Goal: Entertainment & Leisure: Consume media (video, audio)

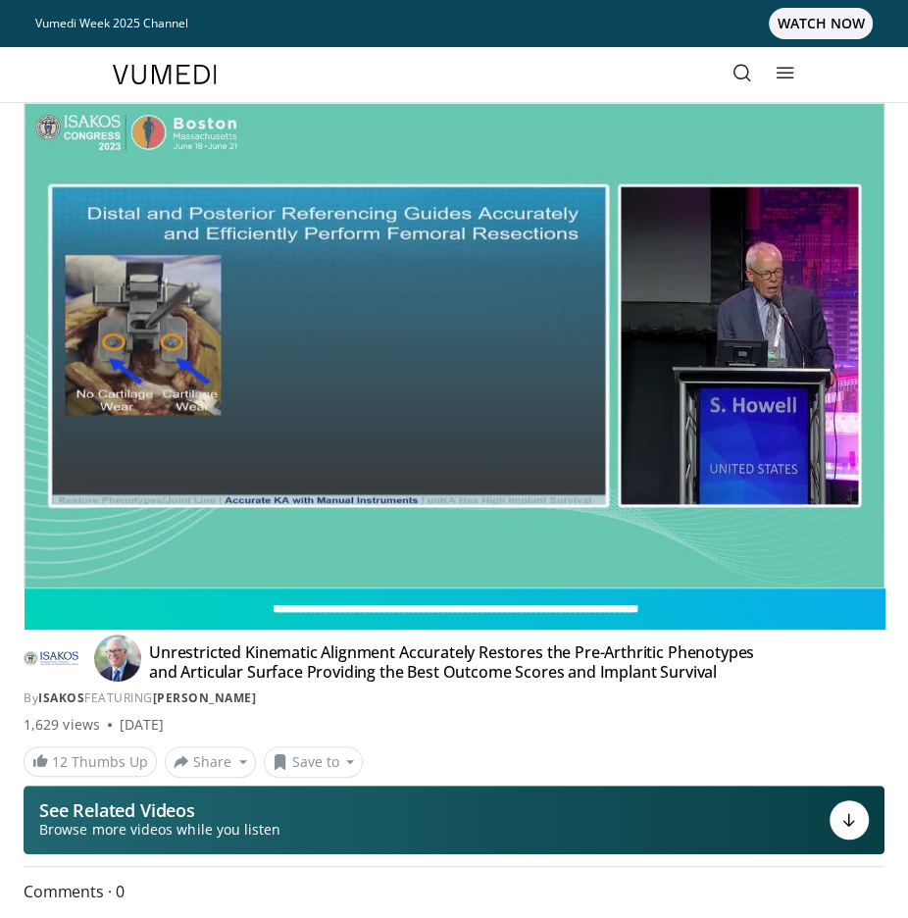
click at [820, 676] on div "Unrestricted Kinematic Alignment Accurately Restores the Pre-Arthritic Phenotyp…" at bounding box center [454, 674] width 861 height 65
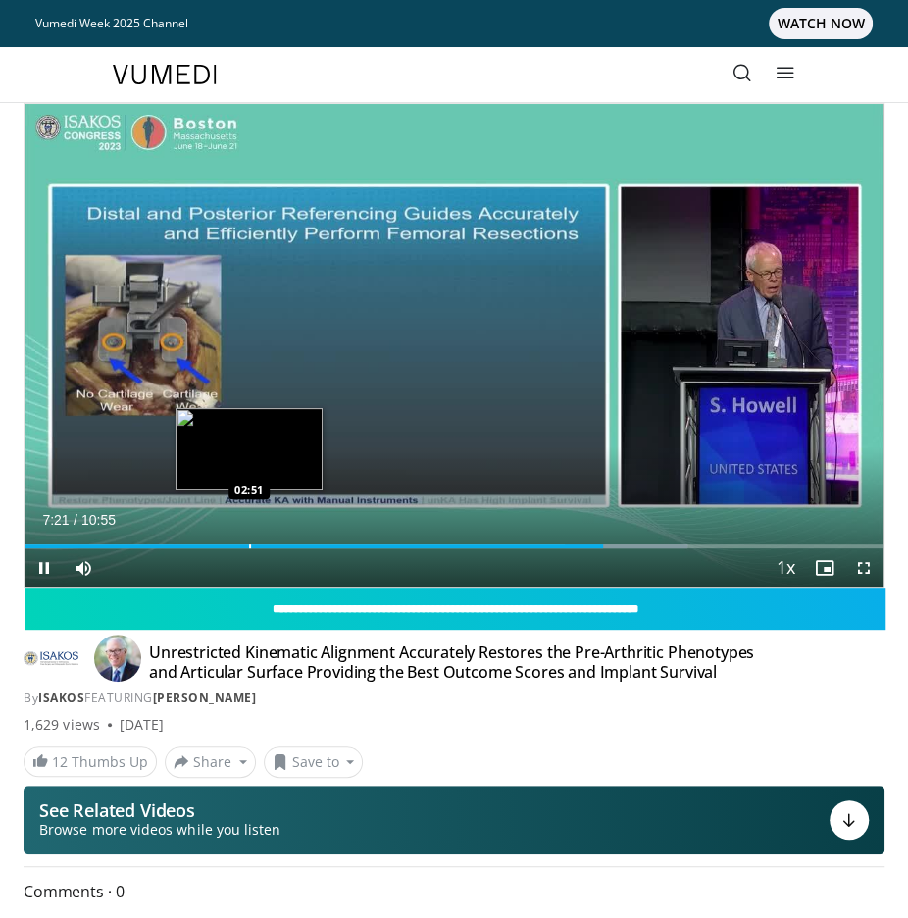
click at [225, 417] on img "Progress Bar" at bounding box center [248, 449] width 147 height 82
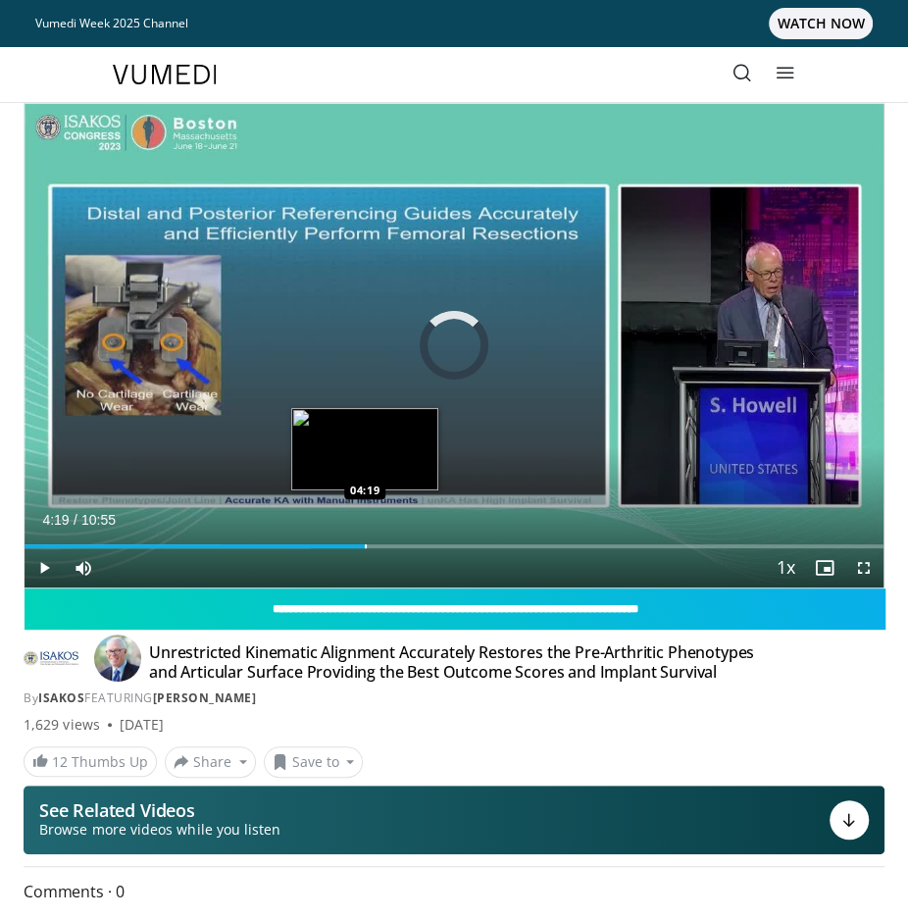
click at [364, 542] on div "Loaded : 33.29% 04:19 04:19" at bounding box center [454, 538] width 859 height 19
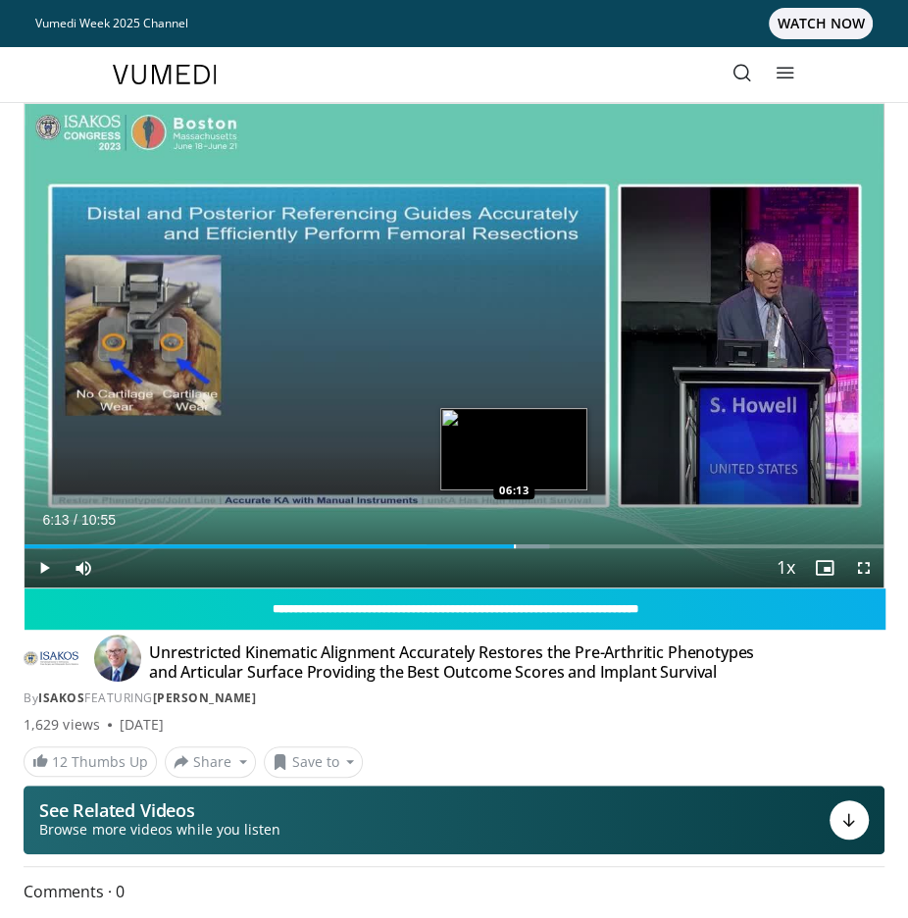
click at [514, 544] on div "Progress Bar" at bounding box center [515, 546] width 2 height 4
click at [541, 542] on div "Loaded : 66.58% 06:35 06:34" at bounding box center [454, 538] width 859 height 19
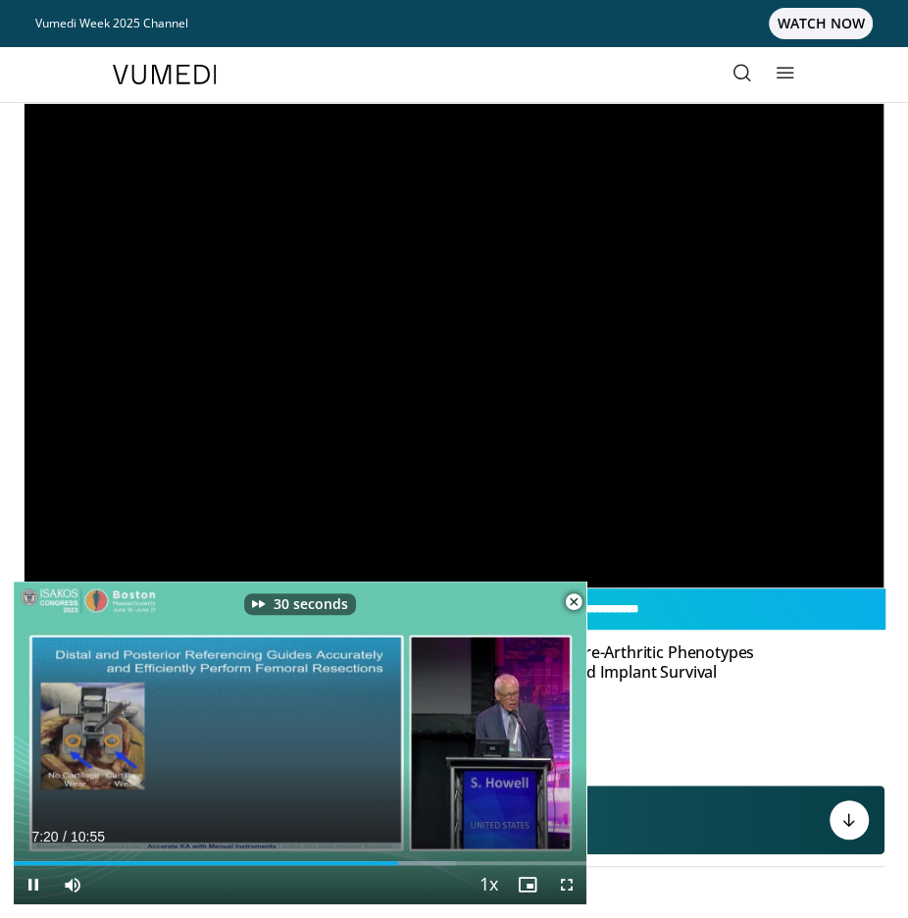
scroll to position [802, 0]
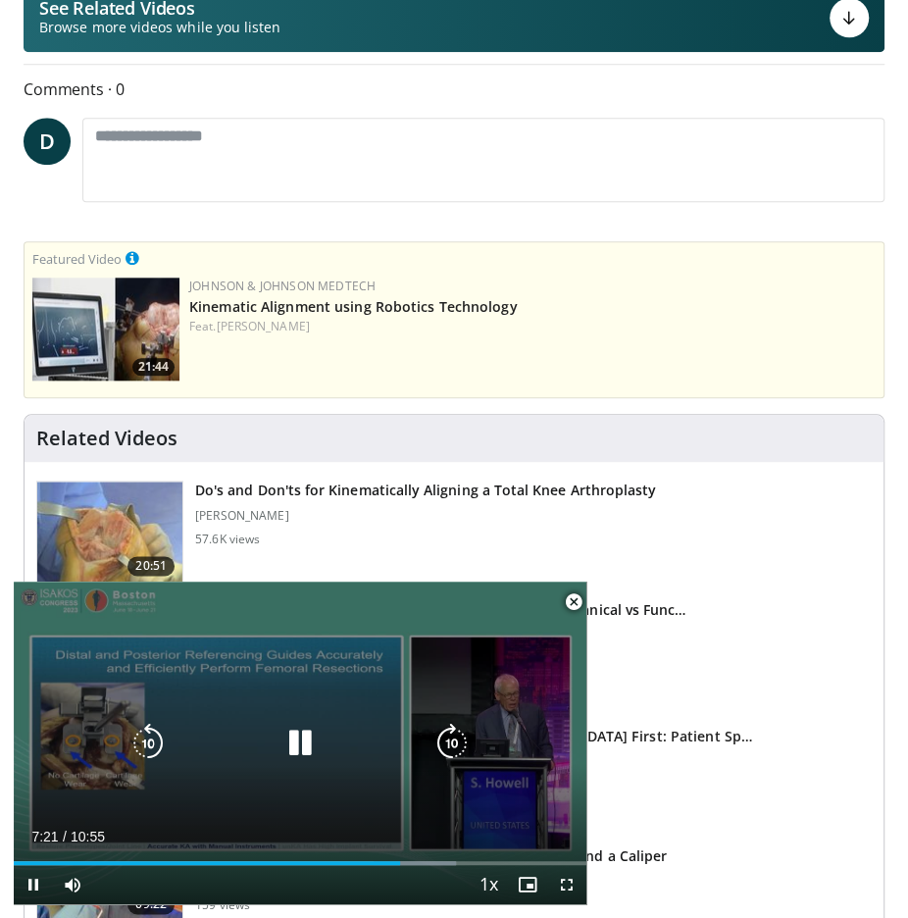
click at [295, 740] on icon "Video Player" at bounding box center [299, 743] width 39 height 39
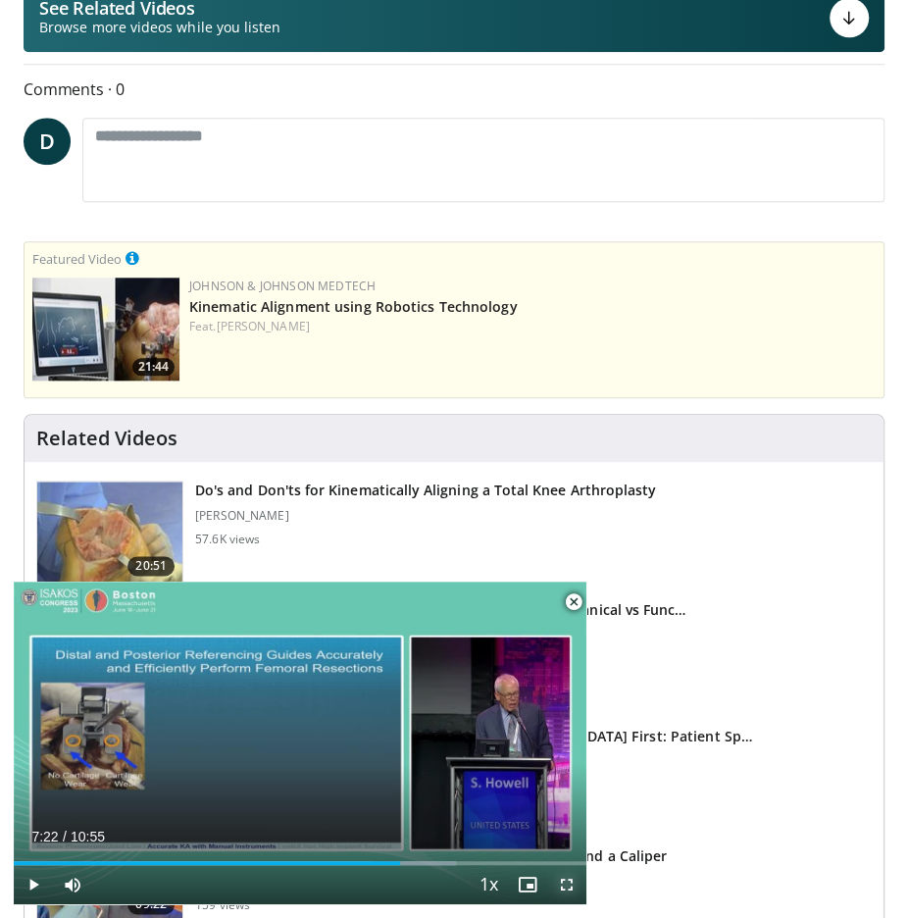
drag, startPoint x: 569, startPoint y: 878, endPoint x: 1491, endPoint y: 963, distance: 926.4
click at [569, 877] on span "Video Player" at bounding box center [566, 884] width 39 height 39
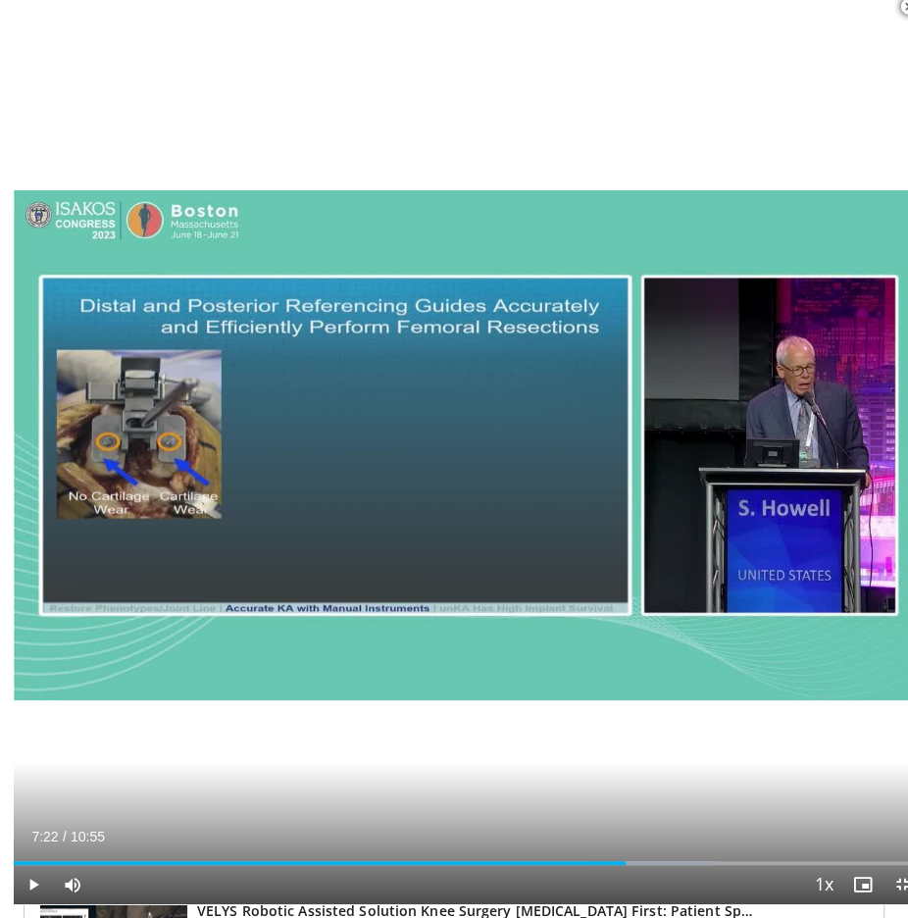
scroll to position [375, 0]
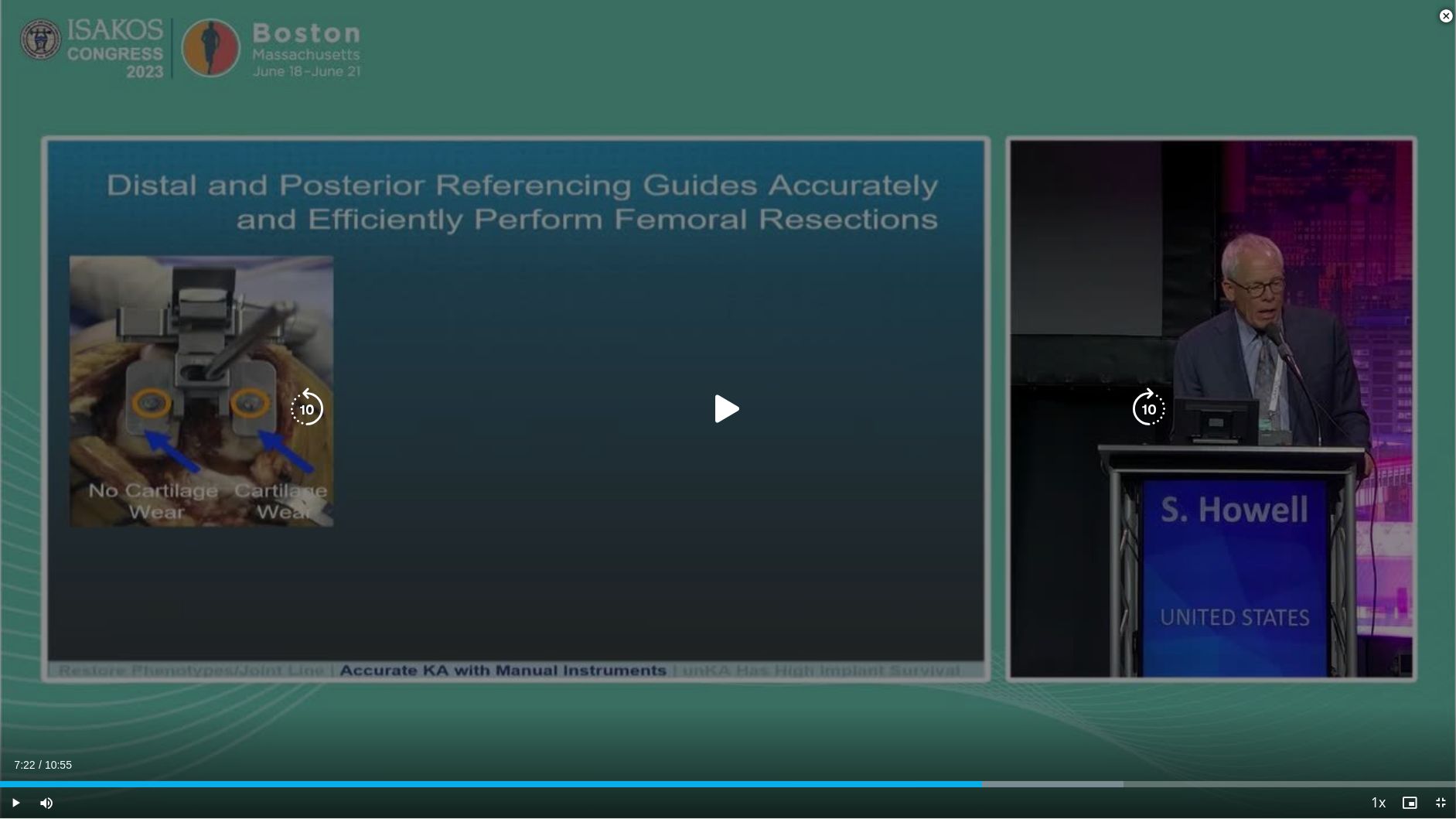
click at [726, 21] on span "Video Player" at bounding box center [1446, 16] width 31 height 31
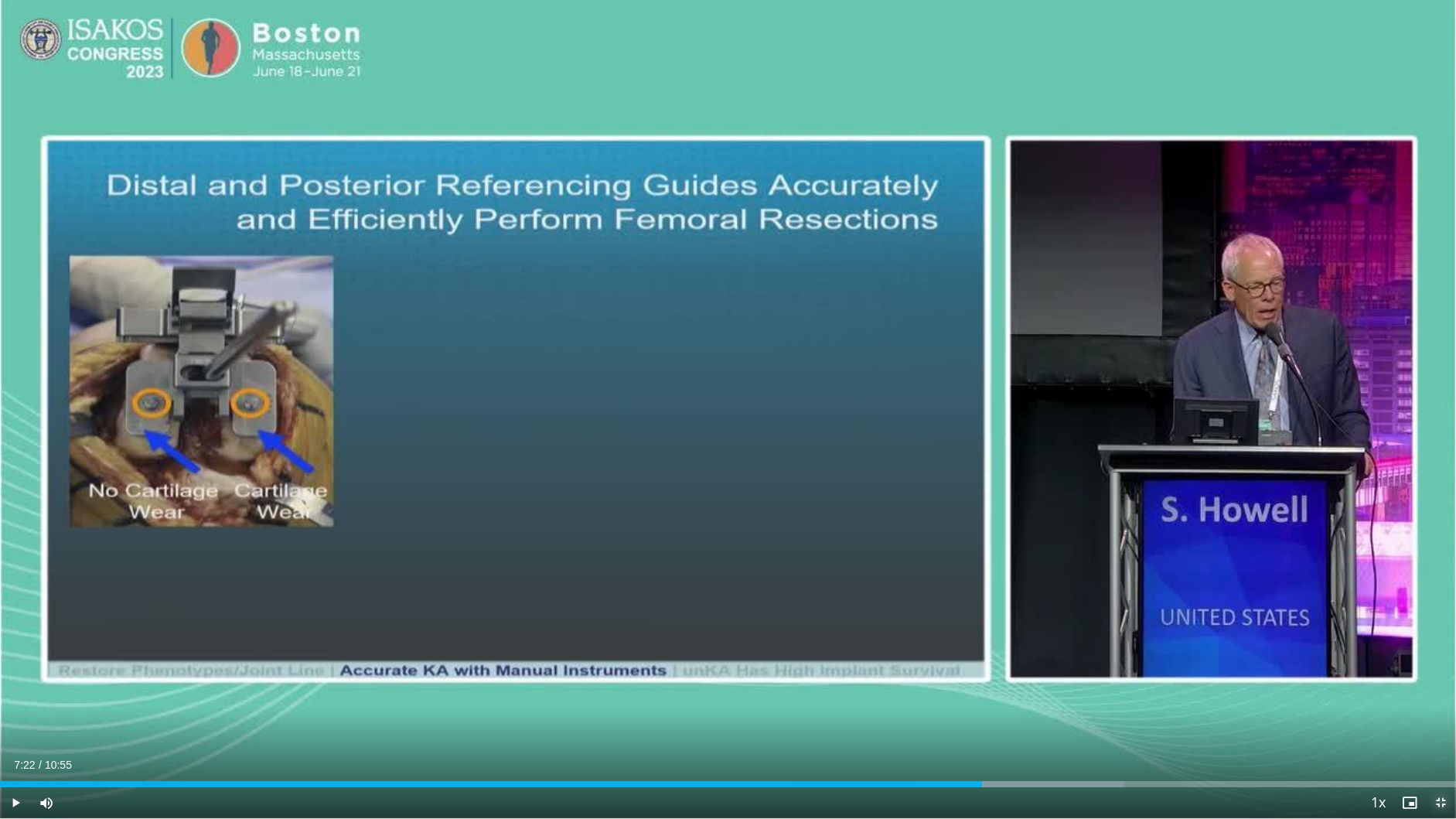
click at [726, 724] on span "Video Player" at bounding box center [1440, 802] width 31 height 31
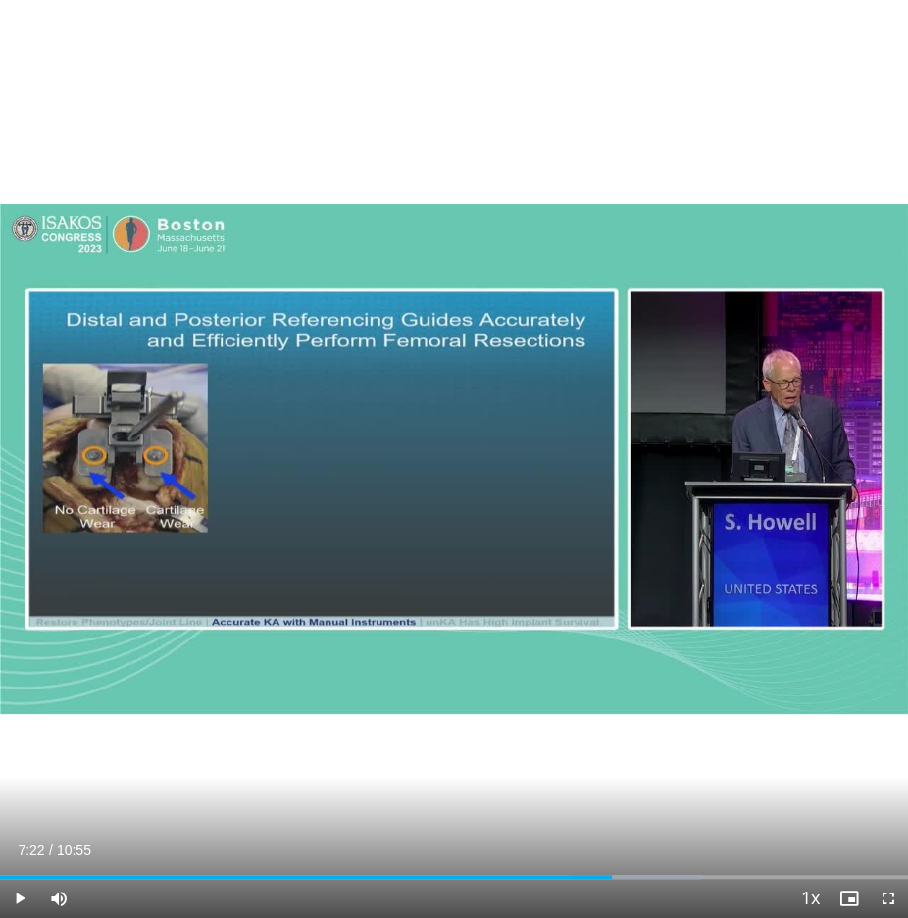
scroll to position [0, 0]
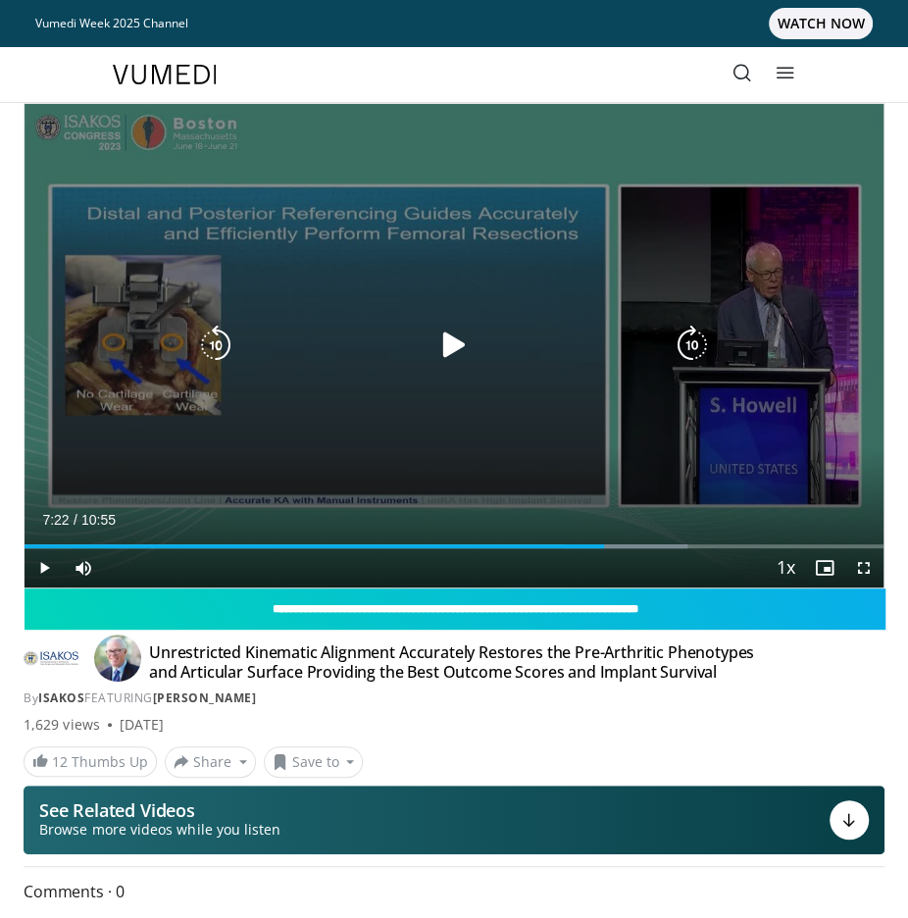
click at [454, 350] on icon "Video Player" at bounding box center [453, 344] width 39 height 39
click at [495, 471] on div "170 seconds Tap to unmute" at bounding box center [454, 345] width 859 height 483
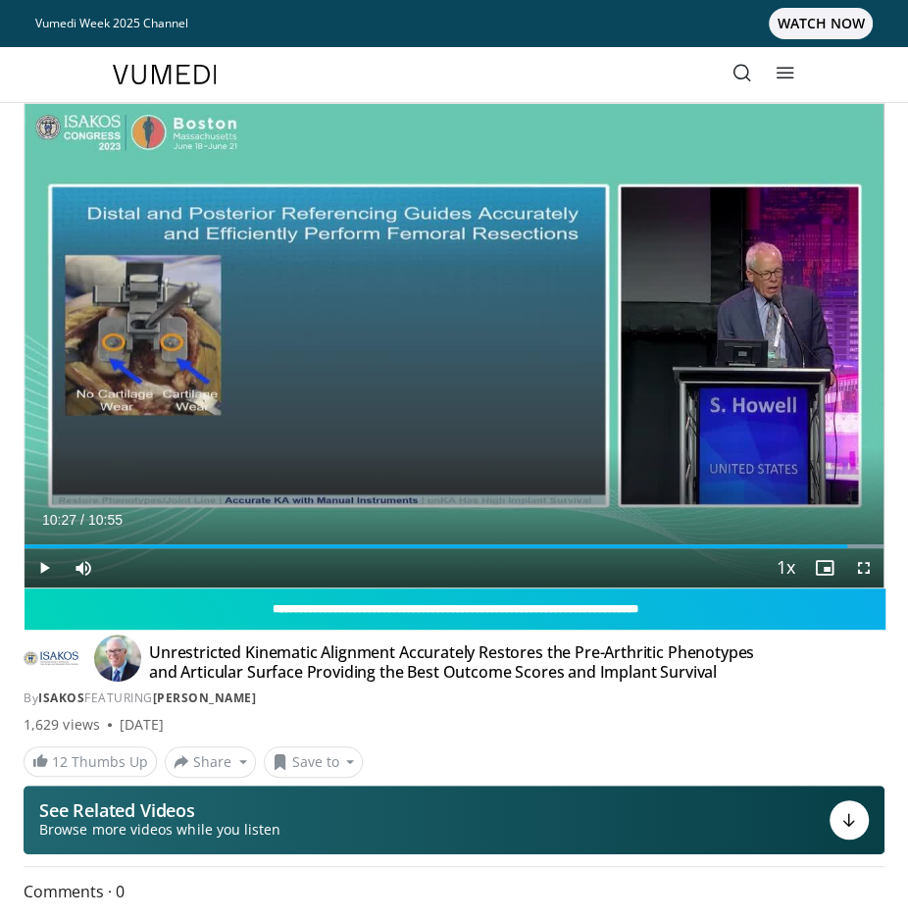
click at [319, 540] on div "Loaded : 100.00% 10:27 03:44" at bounding box center [454, 538] width 859 height 19
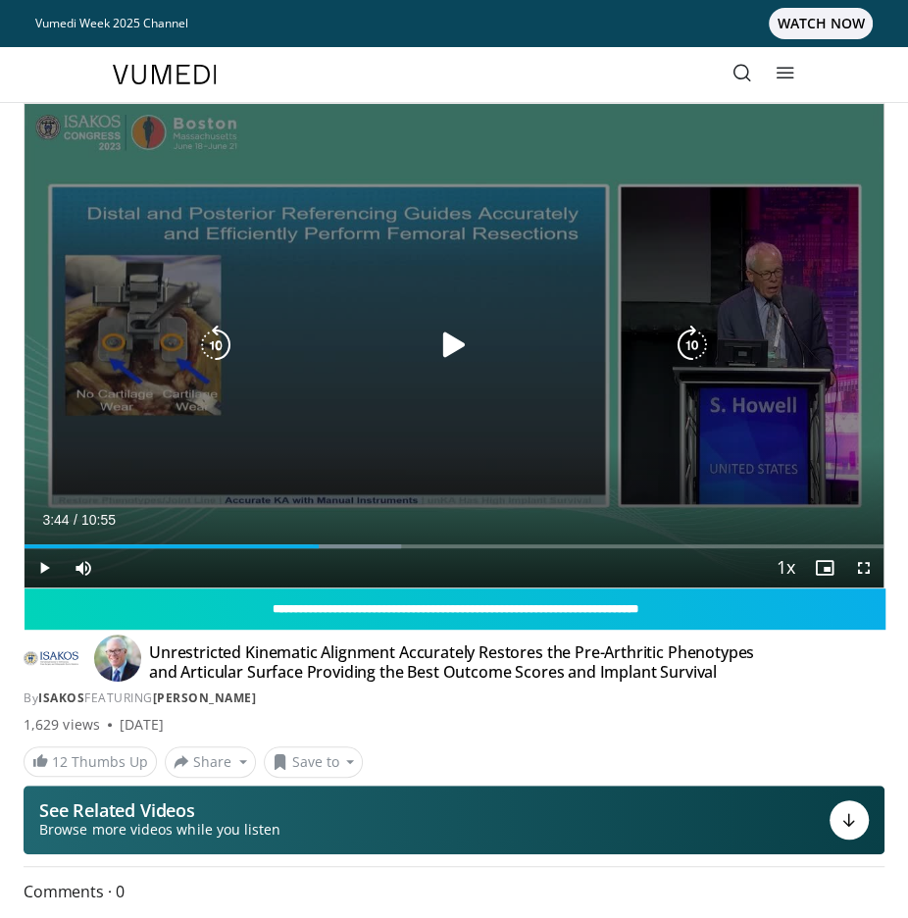
click at [316, 404] on div "170 seconds Tap to unmute" at bounding box center [454, 345] width 859 height 483
click at [457, 342] on icon "Video Player" at bounding box center [453, 344] width 39 height 39
click at [225, 398] on div "10 seconds Tap to unmute" at bounding box center [454, 345] width 859 height 483
click at [457, 350] on icon "Video Player" at bounding box center [453, 344] width 39 height 39
click at [346, 434] on div "10 seconds Tap to unmute" at bounding box center [454, 345] width 859 height 483
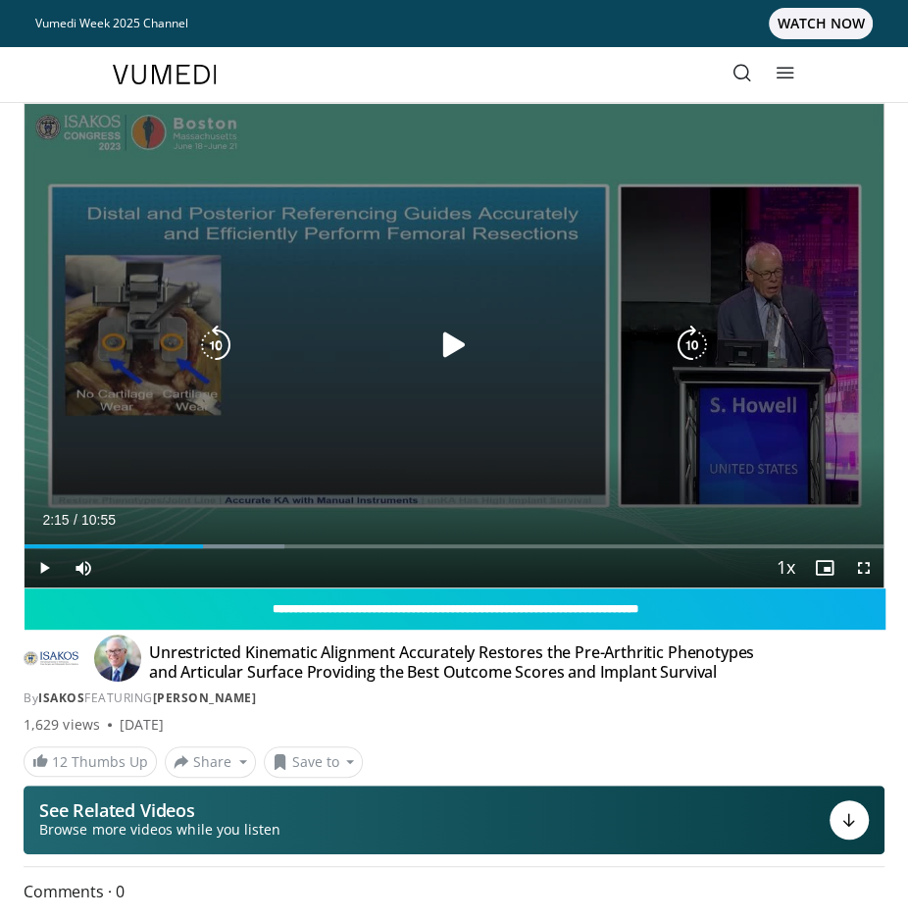
click at [350, 324] on div "10 seconds Tap to unmute" at bounding box center [454, 345] width 859 height 483
click at [442, 337] on icon "Video Player" at bounding box center [453, 344] width 39 height 39
click at [449, 345] on icon "Video Player" at bounding box center [453, 344] width 39 height 39
click at [298, 442] on div "20 seconds Tap to unmute" at bounding box center [454, 345] width 859 height 483
drag, startPoint x: 456, startPoint y: 345, endPoint x: 454, endPoint y: 384, distance: 39.3
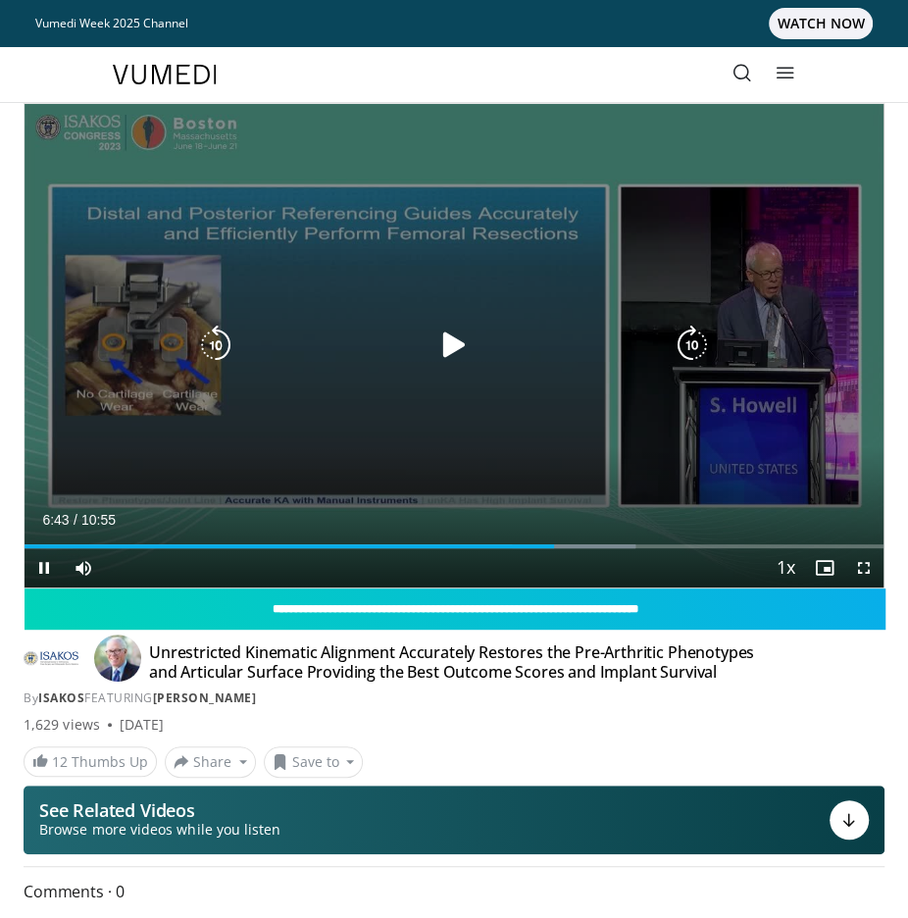
click at [456, 345] on icon "Video Player" at bounding box center [453, 344] width 39 height 39
click at [360, 362] on div "Video Player" at bounding box center [454, 344] width 516 height 39
click at [275, 357] on div "Video Player" at bounding box center [454, 344] width 516 height 39
click at [451, 345] on icon "Video Player" at bounding box center [453, 344] width 39 height 39
click at [337, 391] on div "30 seconds Tap to unmute" at bounding box center [454, 345] width 859 height 483
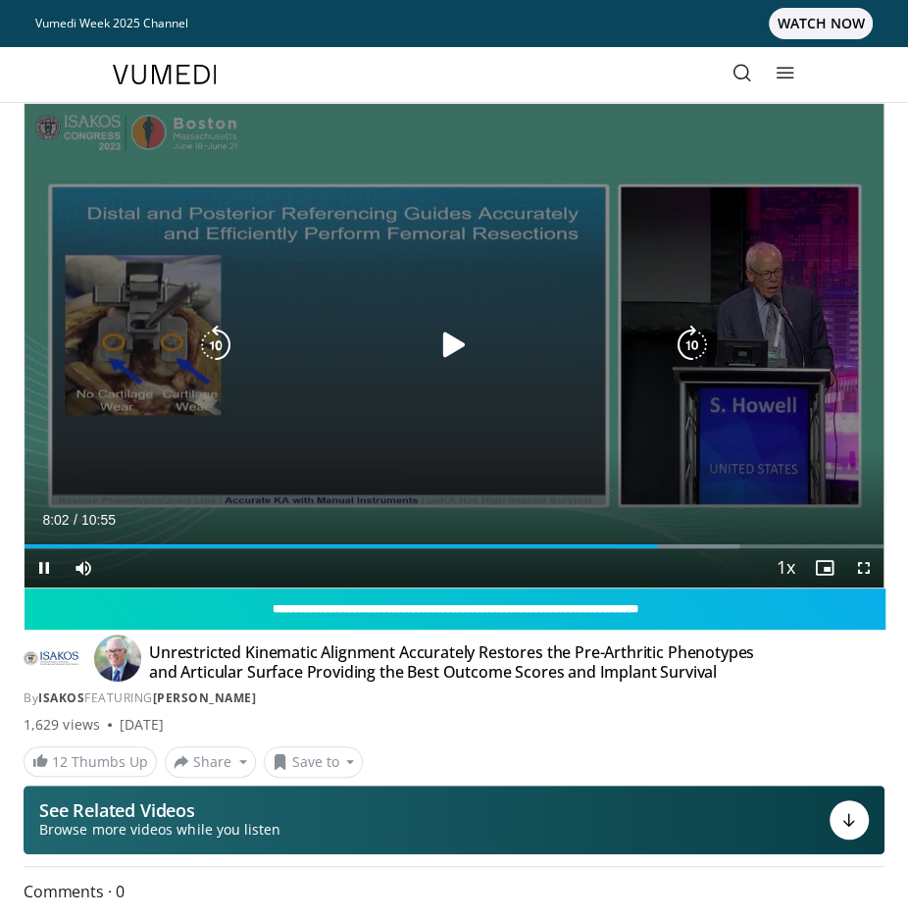
click at [453, 348] on icon "Video Player" at bounding box center [453, 344] width 39 height 39
click at [359, 407] on div "30 seconds Tap to unmute" at bounding box center [454, 345] width 859 height 483
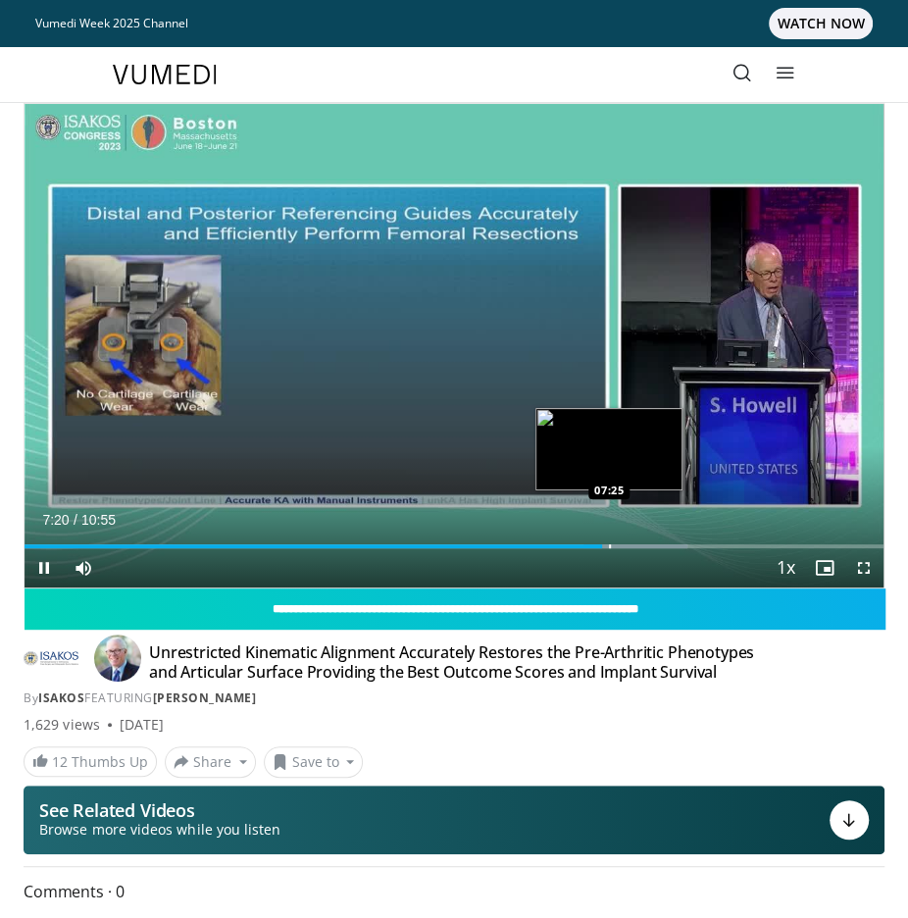
click at [609, 546] on div "Progress Bar" at bounding box center [610, 546] width 2 height 4
click at [615, 546] on div "Progress Bar" at bounding box center [616, 546] width 2 height 4
click at [623, 545] on div "Progress Bar" at bounding box center [624, 546] width 2 height 4
click at [628, 544] on div "Progress Bar" at bounding box center [629, 546] width 2 height 4
click at [634, 542] on div "Loaded : 80.20% 07:42 07:45" at bounding box center [454, 538] width 859 height 19
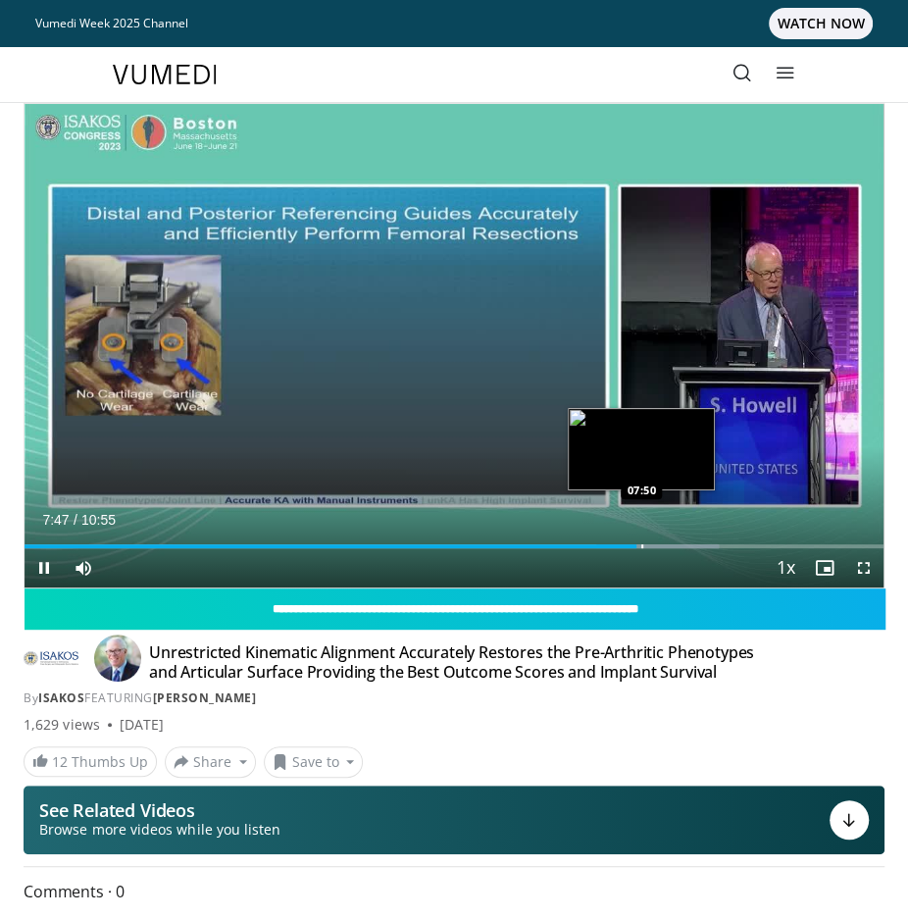
click at [641, 542] on div "Loaded : 80.86% 07:47 07:50" at bounding box center [454, 538] width 859 height 19
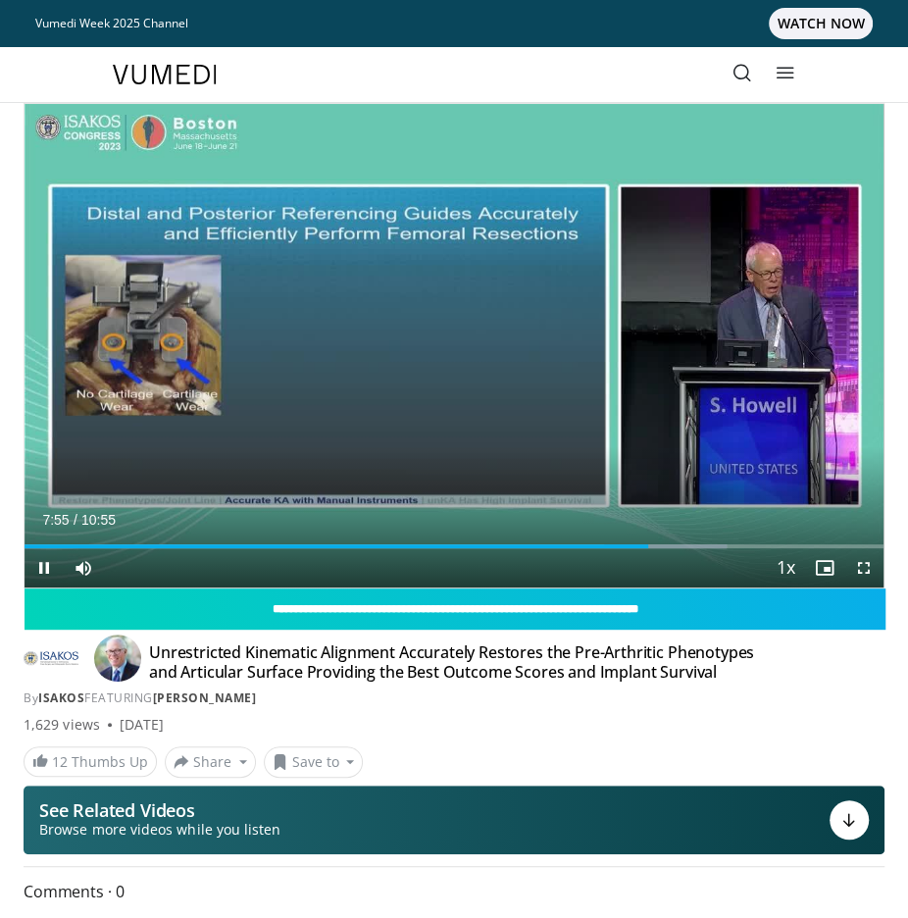
click at [647, 542] on div "Loaded : 81.72% 07:55 07:55" at bounding box center [454, 538] width 859 height 19
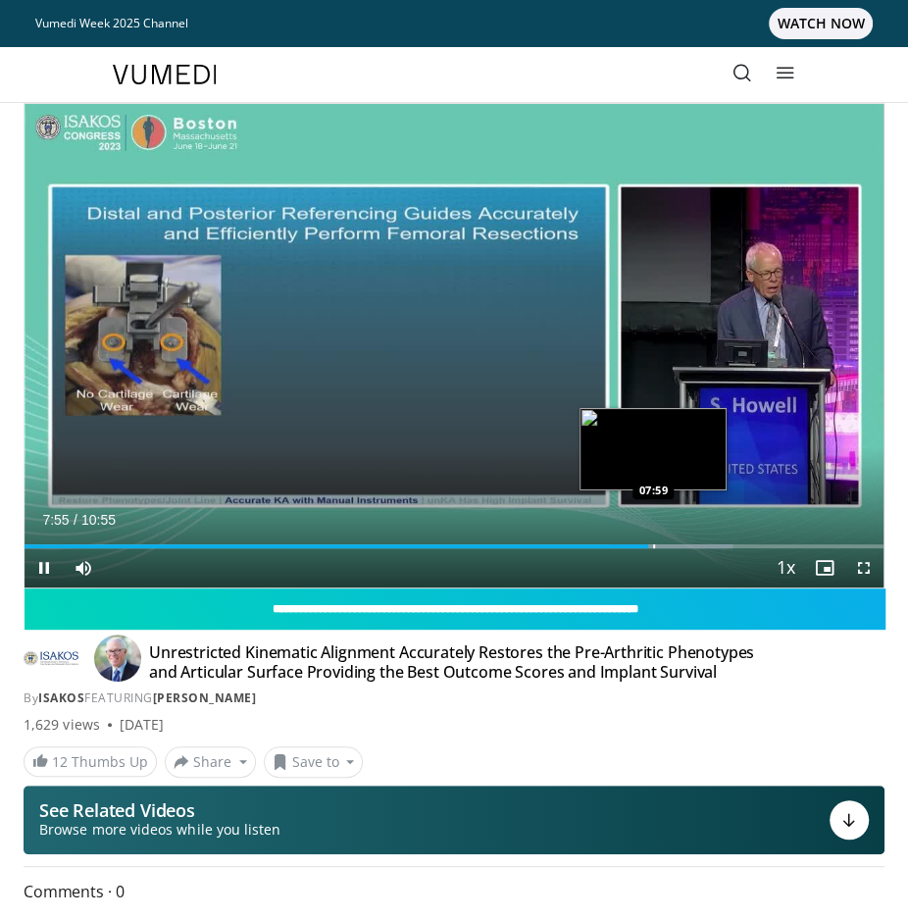
click at [653, 541] on div "Loaded : 82.38% 07:55 07:59" at bounding box center [454, 538] width 859 height 19
click at [659, 541] on div "Loaded : 82.38% 07:59 08:04" at bounding box center [454, 538] width 859 height 19
click at [670, 540] on div "Loaded : 83.23% 08:04 08:12" at bounding box center [454, 538] width 859 height 19
click at [680, 540] on div "Loaded : 84.74% 08:13 08:20" at bounding box center [454, 538] width 859 height 19
click at [671, 540] on div "Loaded : 86.26% 08:21 08:13" at bounding box center [454, 538] width 859 height 19
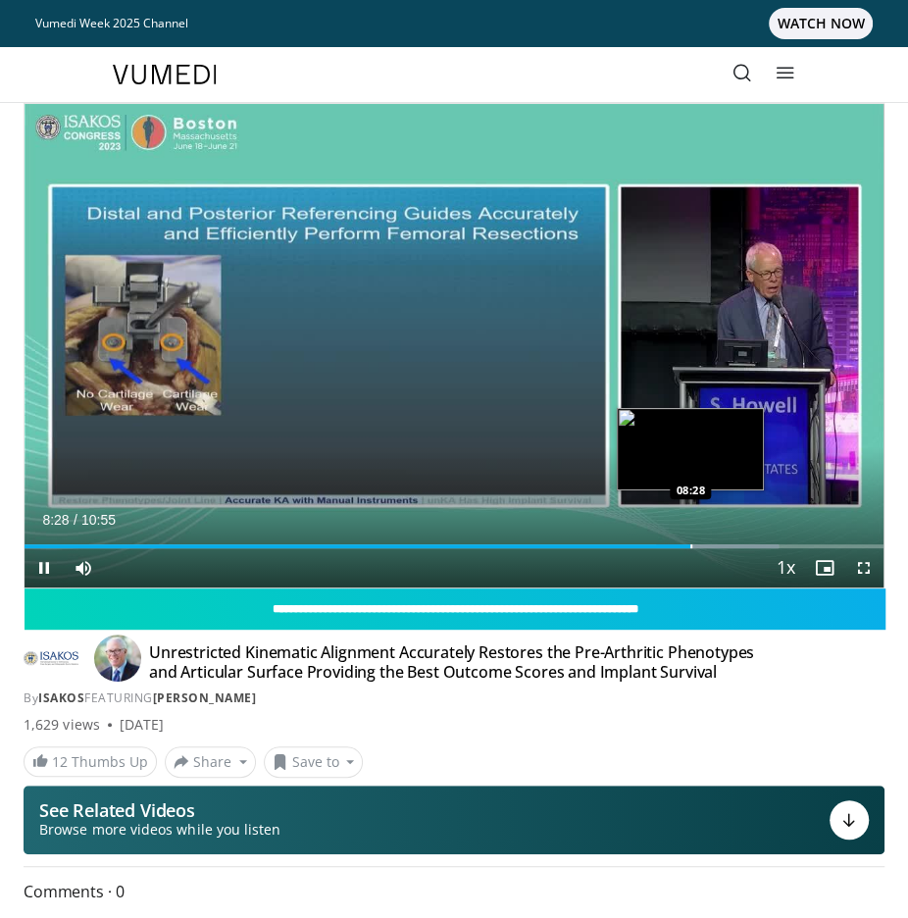
click at [689, 541] on div "Loaded : 87.77% 08:28 08:28" at bounding box center [454, 538] width 859 height 19
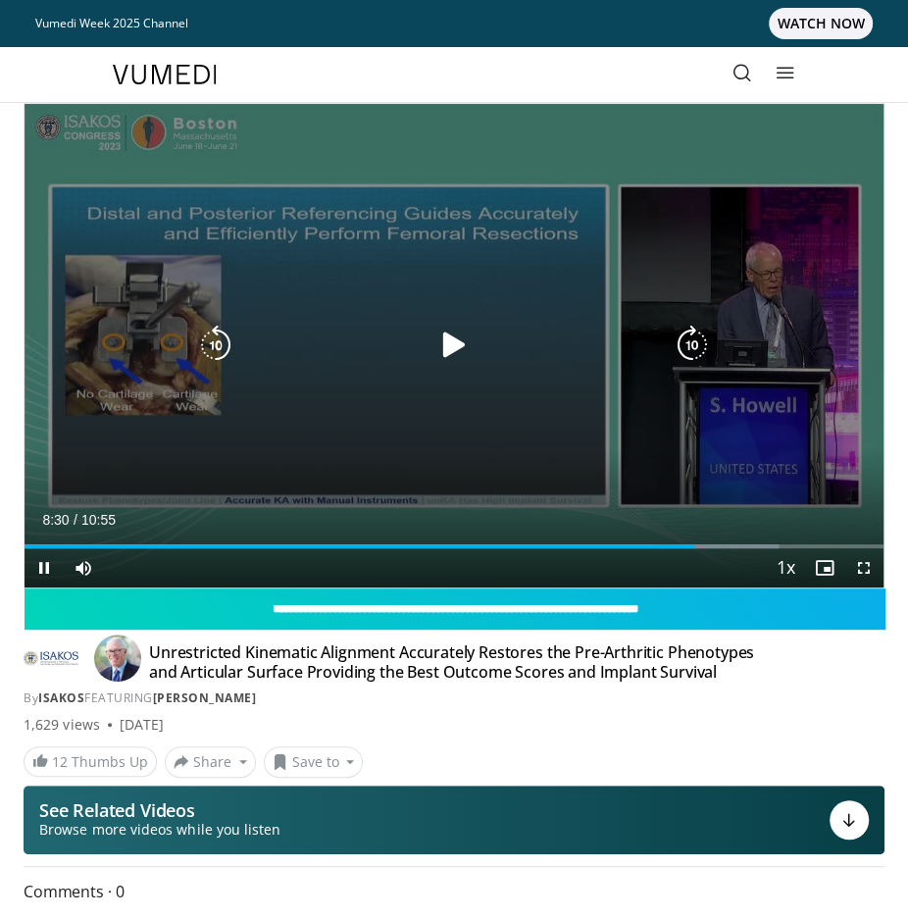
drag, startPoint x: 462, startPoint y: 343, endPoint x: 568, endPoint y: 417, distance: 128.9
click at [462, 344] on icon "Video Player" at bounding box center [453, 344] width 39 height 39
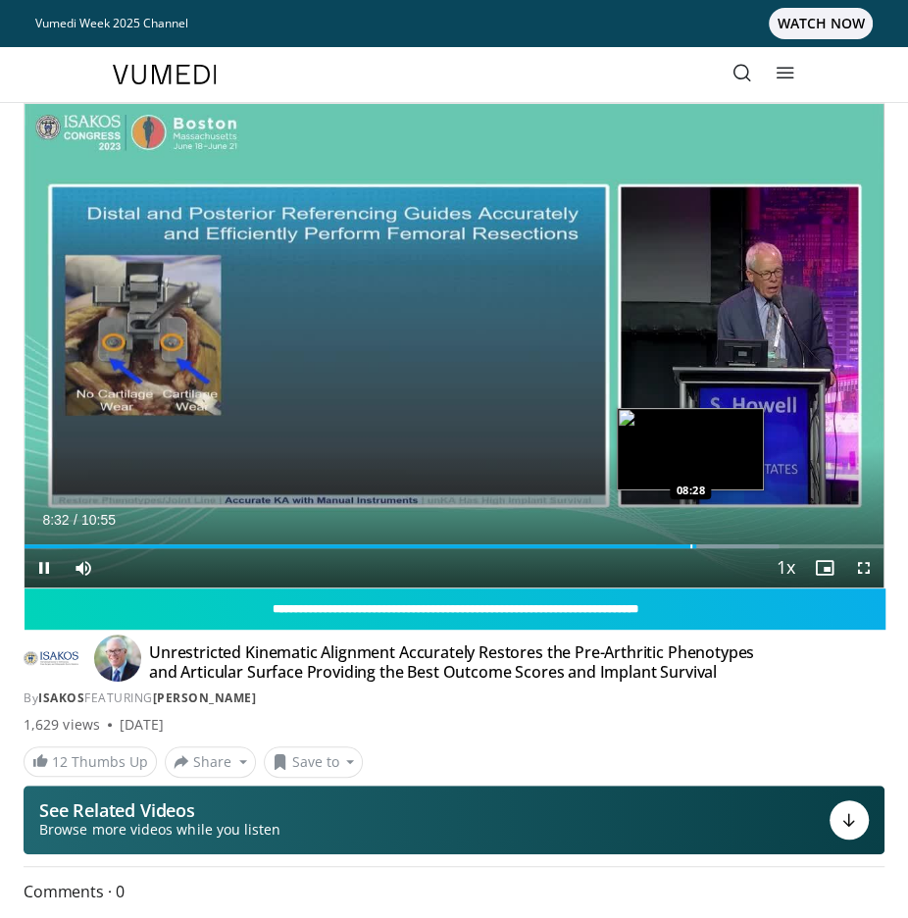
click at [689, 541] on div "Loaded : 87.77% 08:32 08:28" at bounding box center [454, 538] width 859 height 19
click at [686, 544] on div "Progress Bar" at bounding box center [687, 546] width 2 height 4
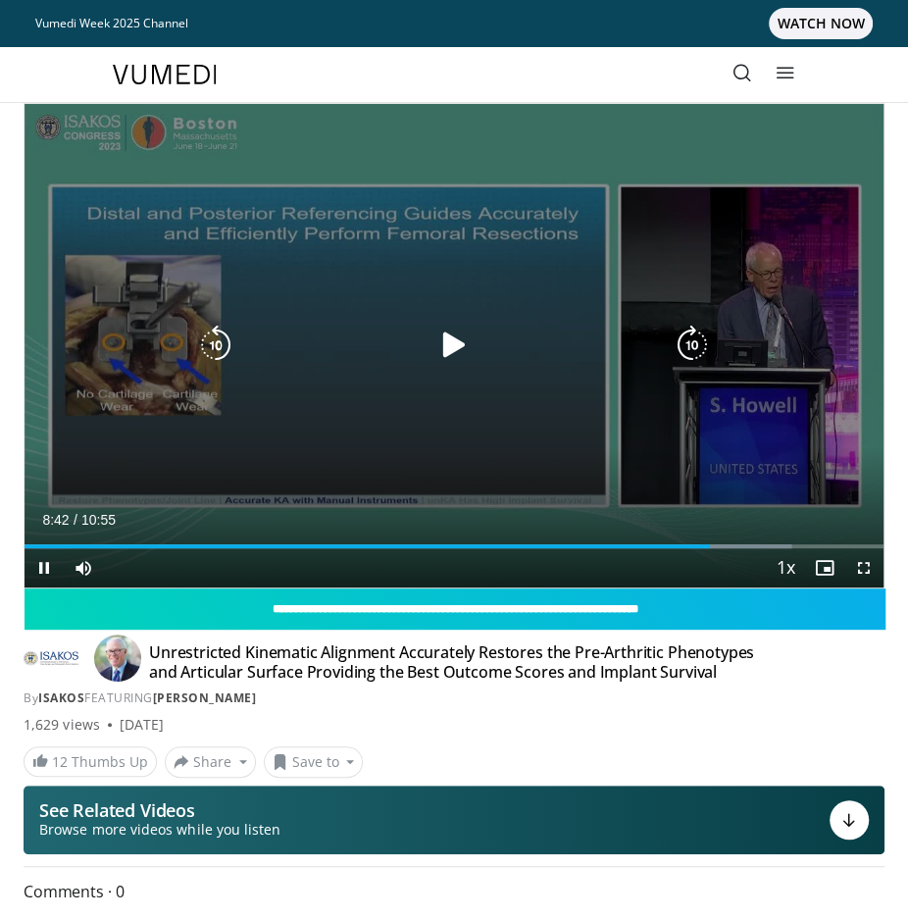
click at [331, 288] on div "30 seconds Tap to unmute" at bounding box center [454, 345] width 859 height 483
click at [454, 345] on icon "Video Player" at bounding box center [453, 344] width 39 height 39
click at [264, 320] on div "20 seconds Tap to unmute" at bounding box center [454, 345] width 859 height 483
drag, startPoint x: 451, startPoint y: 339, endPoint x: 470, endPoint y: 344, distance: 19.3
click at [461, 342] on icon "Video Player" at bounding box center [453, 344] width 39 height 39
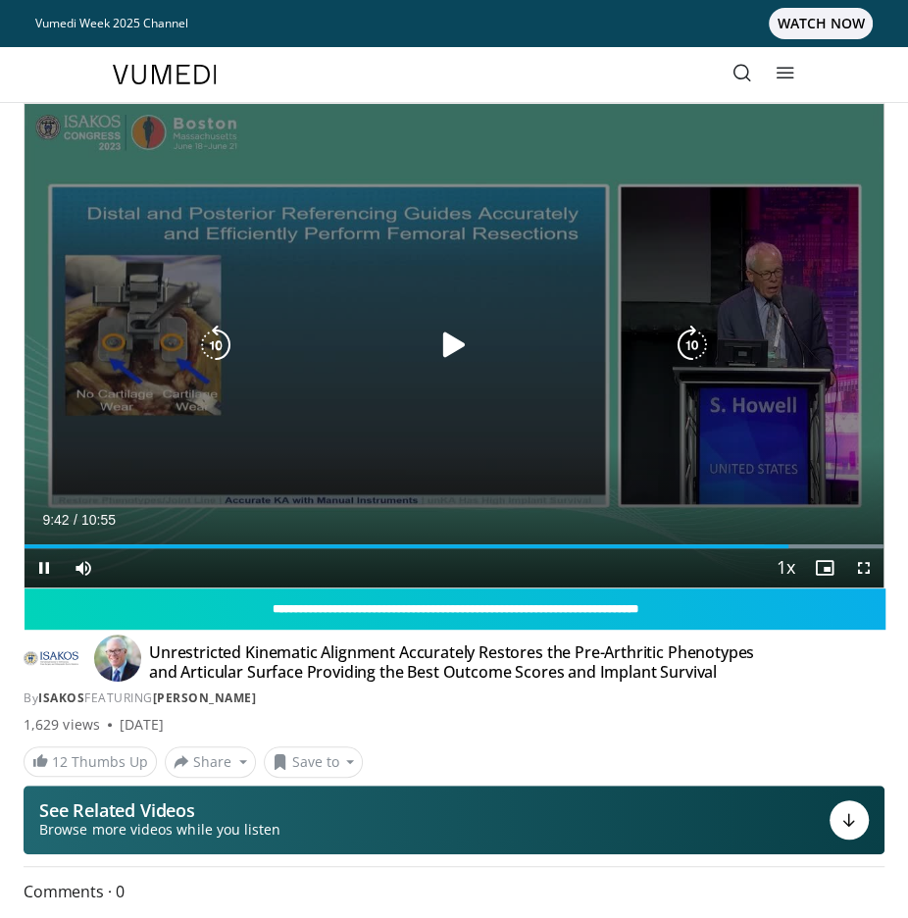
click at [284, 342] on div "Video Player" at bounding box center [454, 344] width 516 height 39
click at [457, 336] on icon "Video Player" at bounding box center [453, 344] width 39 height 39
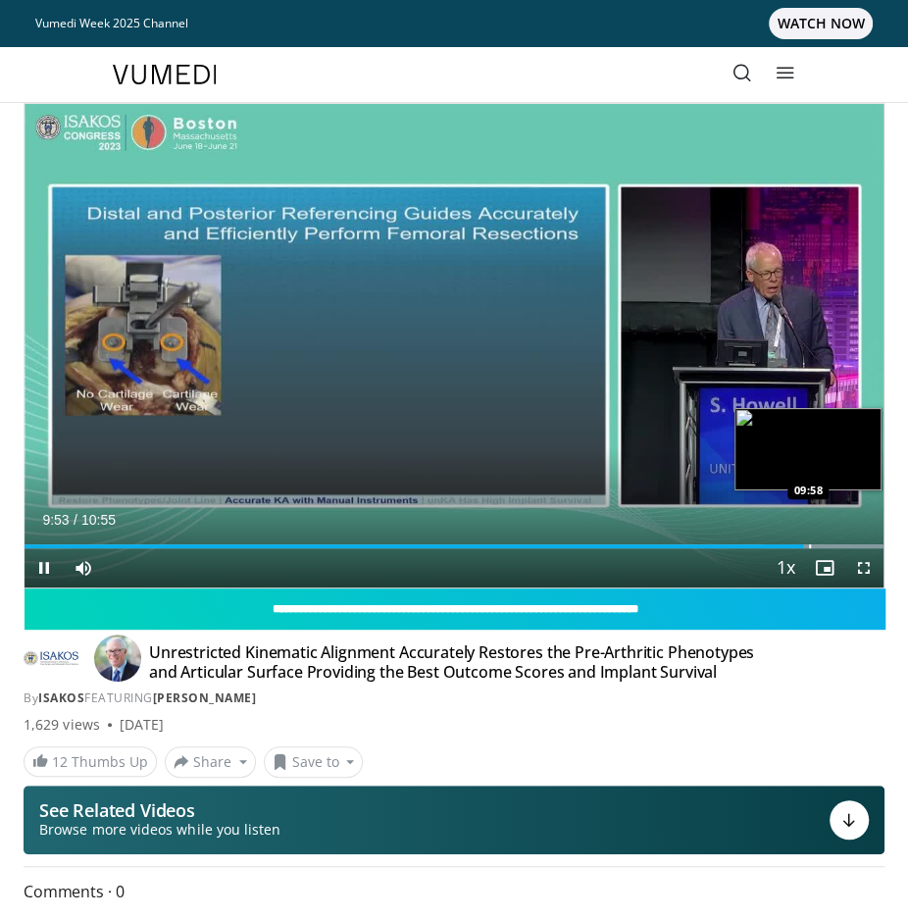
click at [809, 541] on div "Loaded : 99.88% 09:53 09:58" at bounding box center [454, 538] width 859 height 19
click at [825, 542] on div "Loaded : 100.00% 09:59 10:10" at bounding box center [454, 538] width 859 height 19
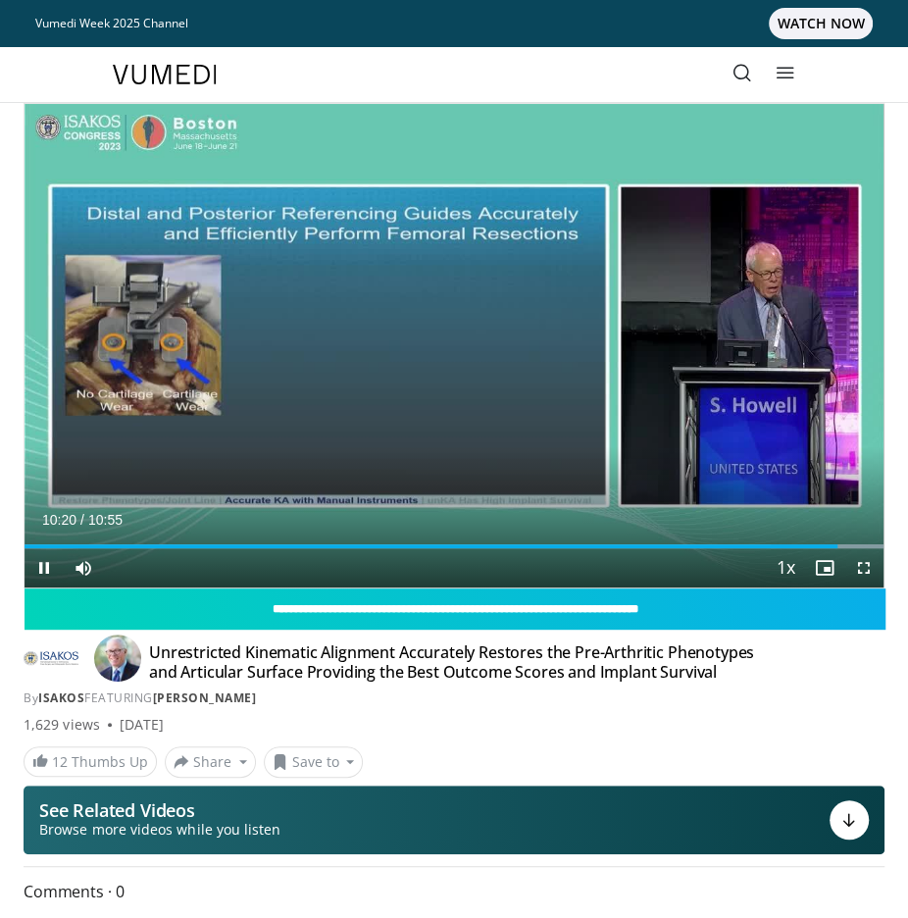
click at [836, 541] on div "Loaded : 100.00% 10:20 10:20" at bounding box center [454, 538] width 859 height 19
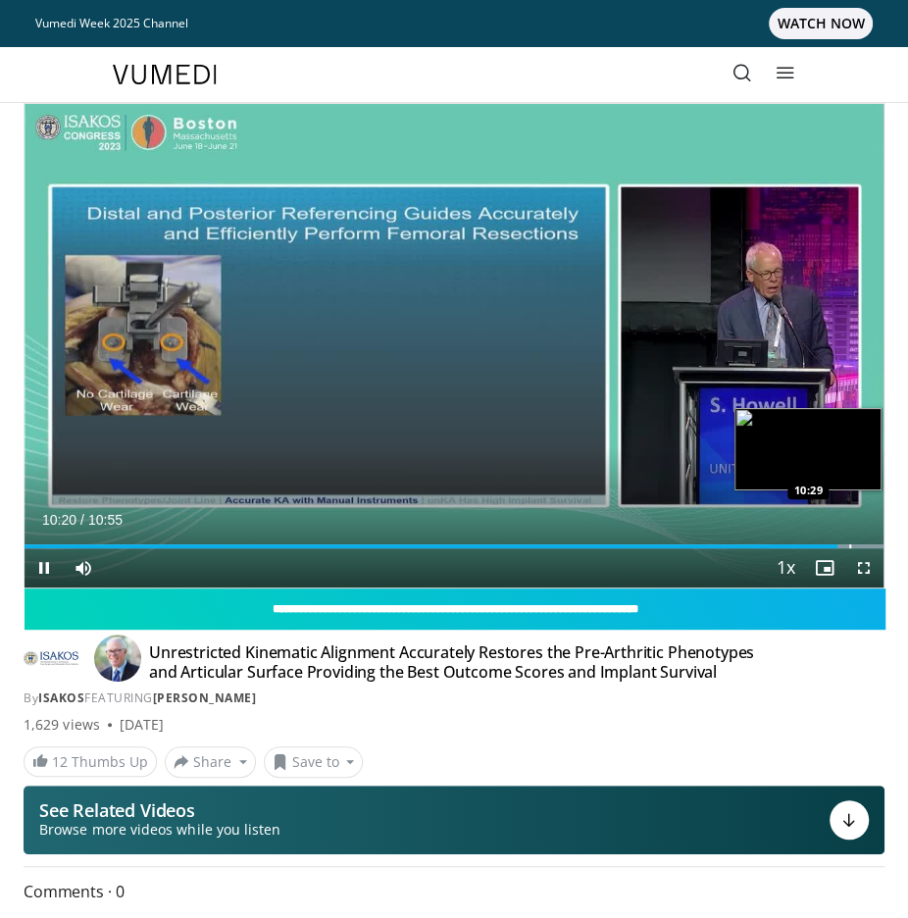
click at [849, 544] on div "Progress Bar" at bounding box center [850, 546] width 2 height 4
click at [860, 546] on div "Progress Bar" at bounding box center [861, 546] width 2 height 4
click at [872, 546] on div "Progress Bar" at bounding box center [873, 546] width 2 height 4
click at [881, 546] on div "Progress Bar" at bounding box center [882, 546] width 2 height 4
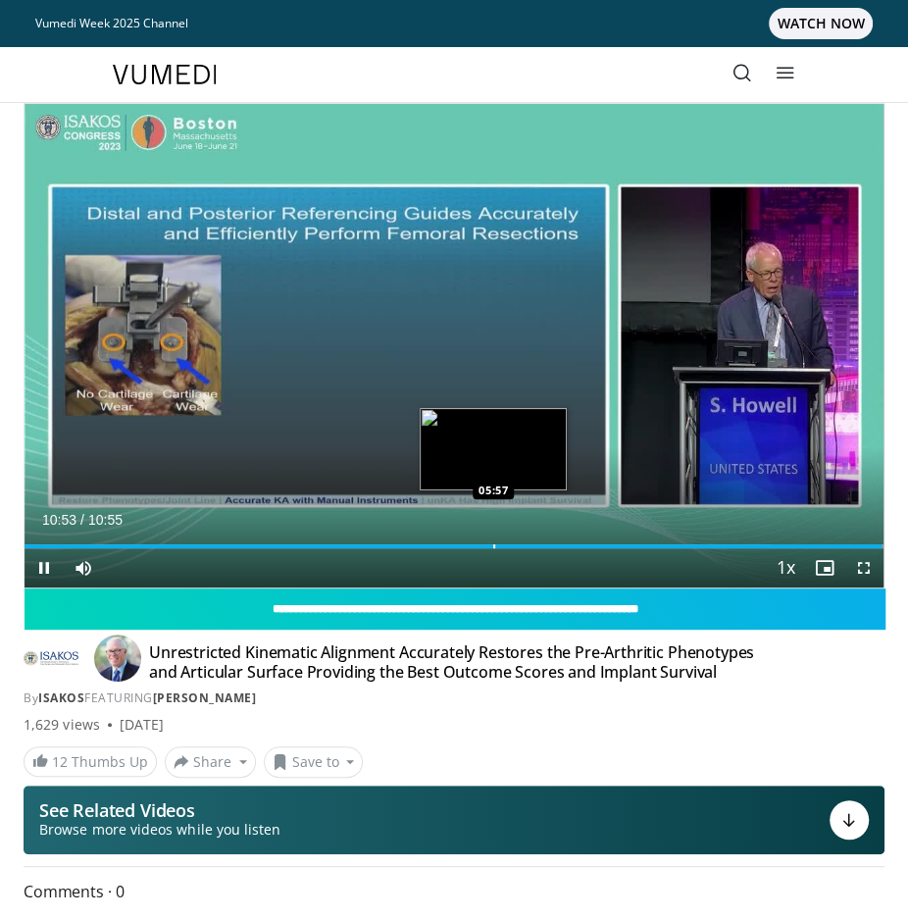
click at [489, 537] on div "Loaded : 100.00% 10:53 05:57" at bounding box center [454, 538] width 859 height 19
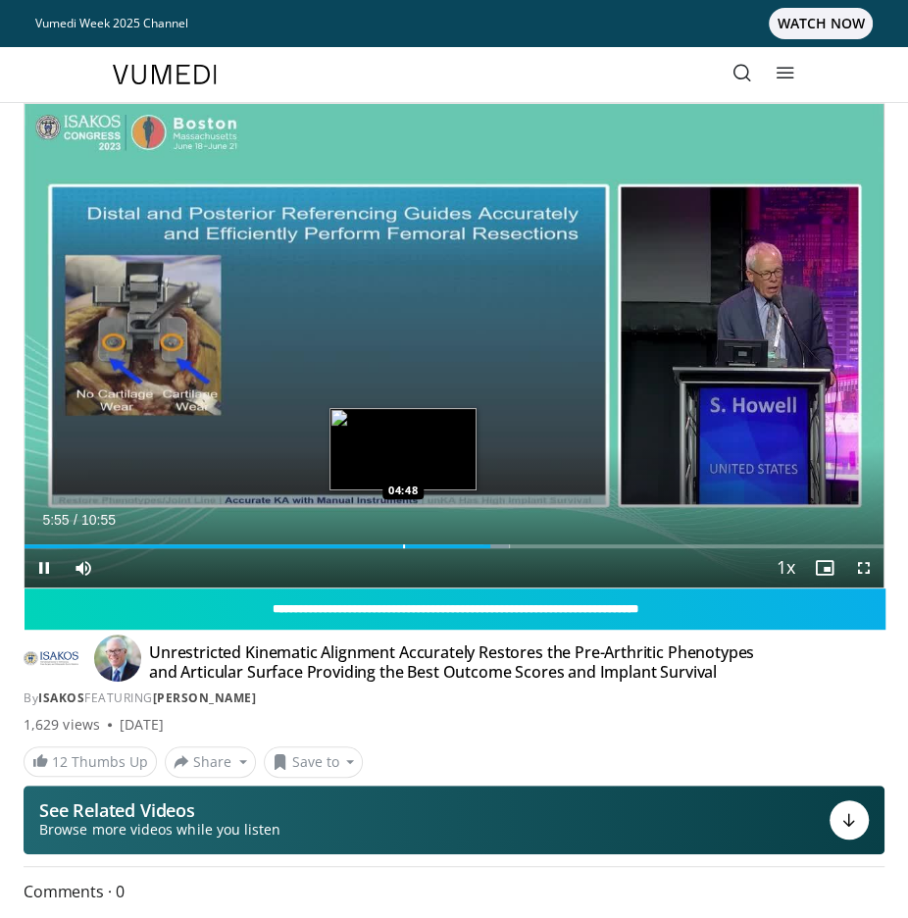
click at [403, 544] on div "Progress Bar" at bounding box center [404, 546] width 2 height 4
click at [408, 541] on div "Loaded : 54.47% 04:48 04:53" at bounding box center [454, 538] width 859 height 19
click at [414, 542] on div "Loaded : 54.47% 04:53 04:57" at bounding box center [454, 538] width 859 height 19
click at [422, 540] on div "Loaded : 54.92% 04:57 05:03" at bounding box center [454, 538] width 859 height 19
click at [430, 540] on div "Loaded : 55.99% 05:03 05:09" at bounding box center [454, 538] width 859 height 19
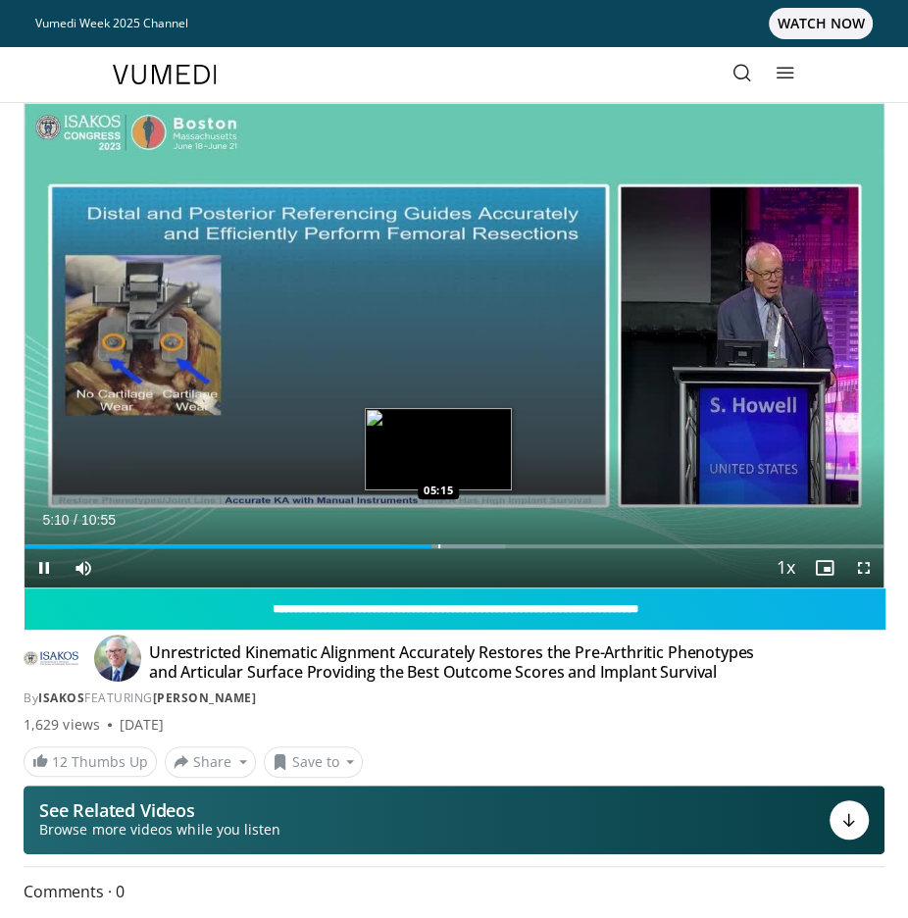
click at [439, 538] on div "Loaded : 55.99% 05:10 05:15" at bounding box center [454, 538] width 859 height 19
click at [445, 540] on div "Loaded : 57.50% 05:17 05:20" at bounding box center [454, 538] width 859 height 19
click at [452, 541] on div "Loaded : 59.01% 05:26 05:26" at bounding box center [454, 538] width 859 height 19
click at [463, 540] on div "Loaded : 59.01% 05:26 05:34" at bounding box center [454, 538] width 859 height 19
click at [470, 541] on div "Loaded : 60.53% 05:35 05:38" at bounding box center [454, 538] width 859 height 19
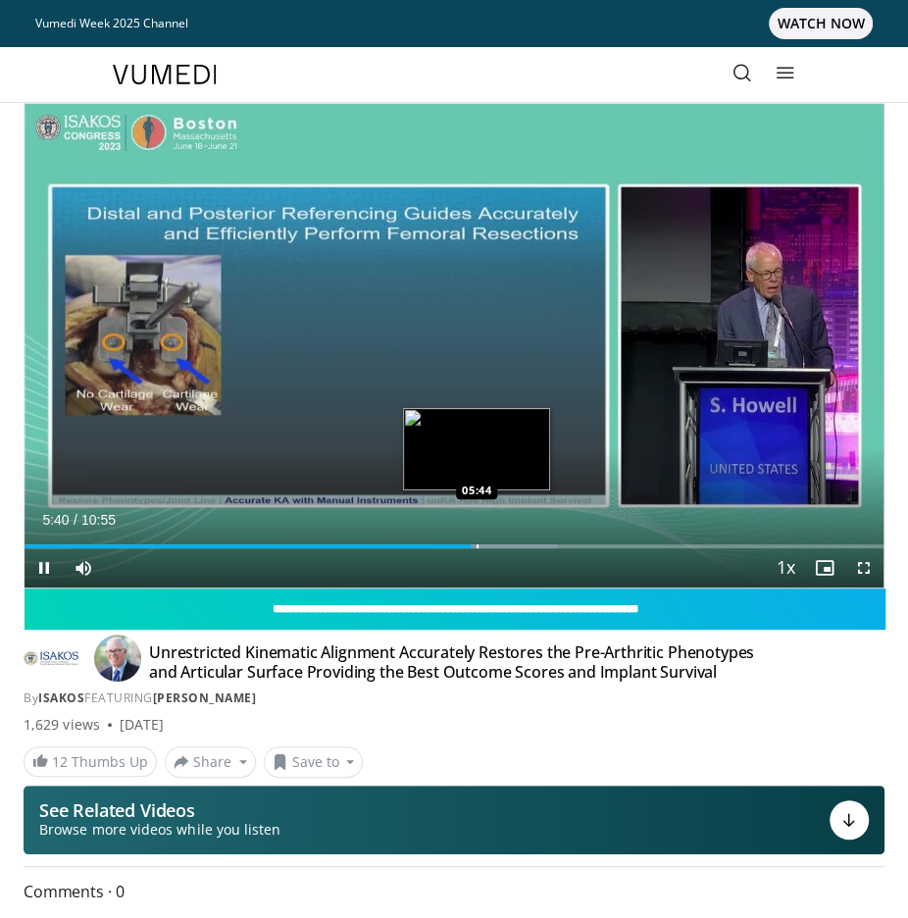
click at [478, 542] on div "Loaded : 62.04% 05:40 05:44" at bounding box center [454, 538] width 859 height 19
click at [486, 544] on div "Progress Bar" at bounding box center [487, 546] width 2 height 4
click at [490, 544] on div "Progress Bar" at bounding box center [491, 546] width 2 height 4
click at [495, 544] on div "Progress Bar" at bounding box center [496, 546] width 2 height 4
click at [501, 544] on div "Progress Bar" at bounding box center [501, 546] width 2 height 4
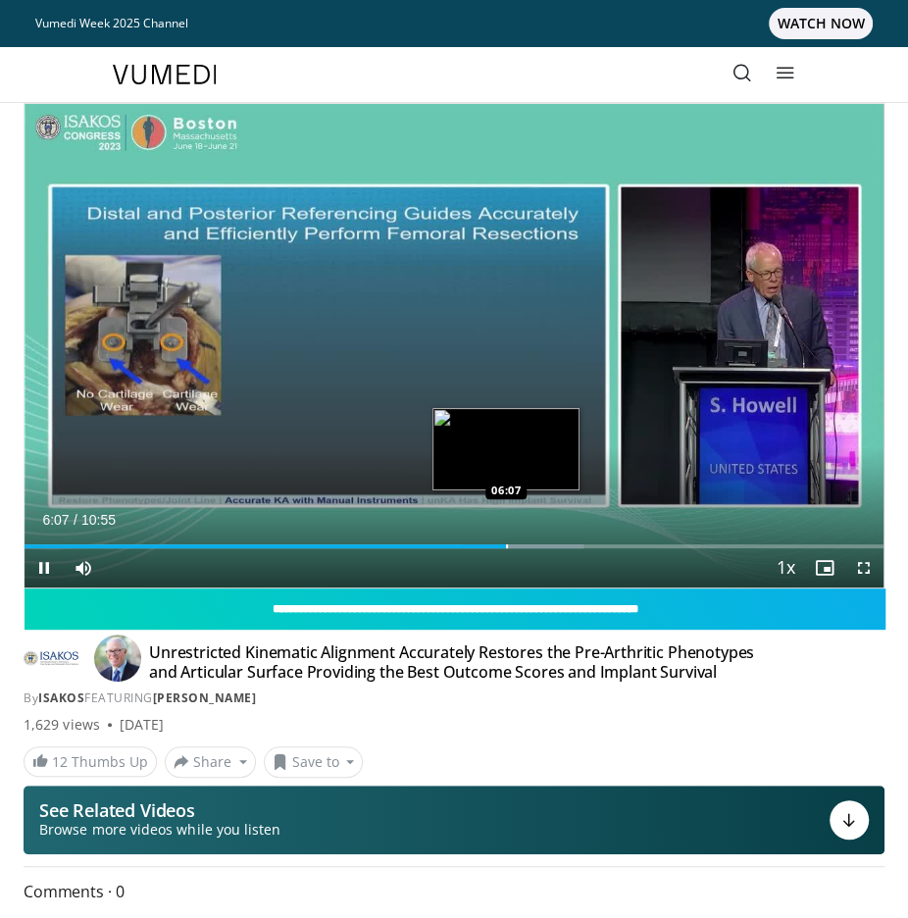
click at [506, 544] on div "Progress Bar" at bounding box center [507, 546] width 2 height 4
click at [509, 545] on div "Progress Bar" at bounding box center [510, 546] width 2 height 4
click at [515, 544] on div "Progress Bar" at bounding box center [516, 546] width 2 height 4
click at [520, 544] on div "Progress Bar" at bounding box center [521, 546] width 2 height 4
click at [525, 544] on div "Progress Bar" at bounding box center [526, 546] width 2 height 4
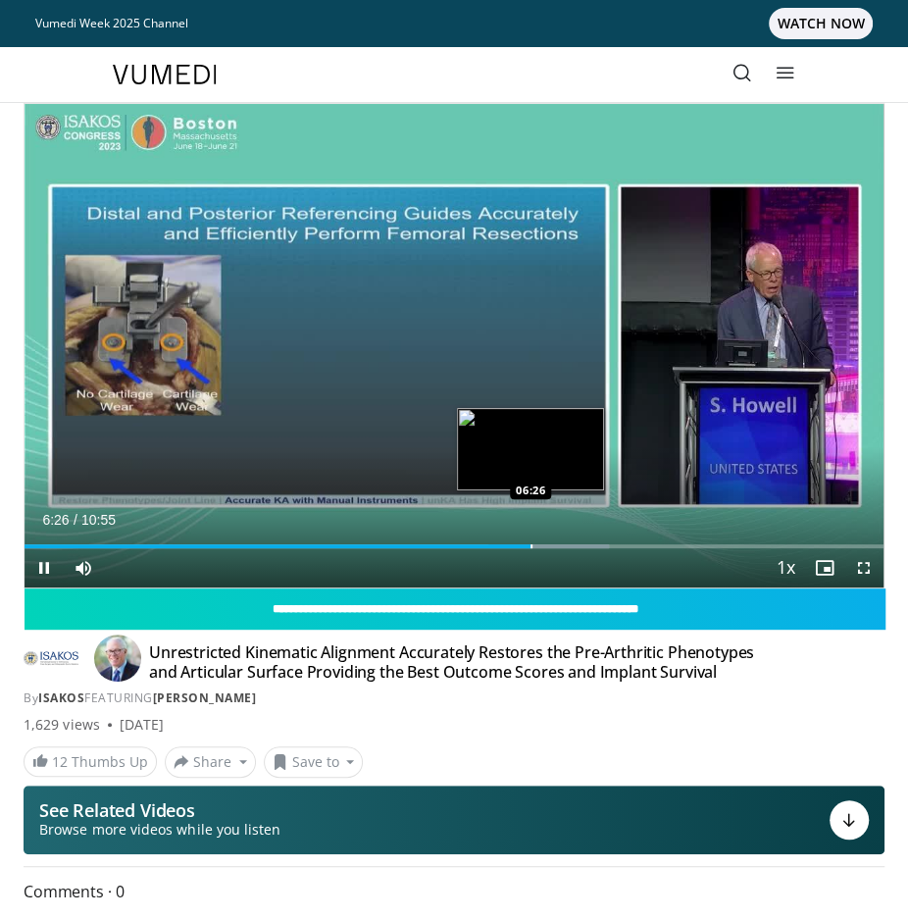
click at [530, 544] on div "Progress Bar" at bounding box center [531, 546] width 2 height 4
click at [536, 544] on div "Progress Bar" at bounding box center [536, 546] width 2 height 4
click at [541, 542] on div "Loaded : 69.61% 06:30 06:34" at bounding box center [454, 538] width 859 height 19
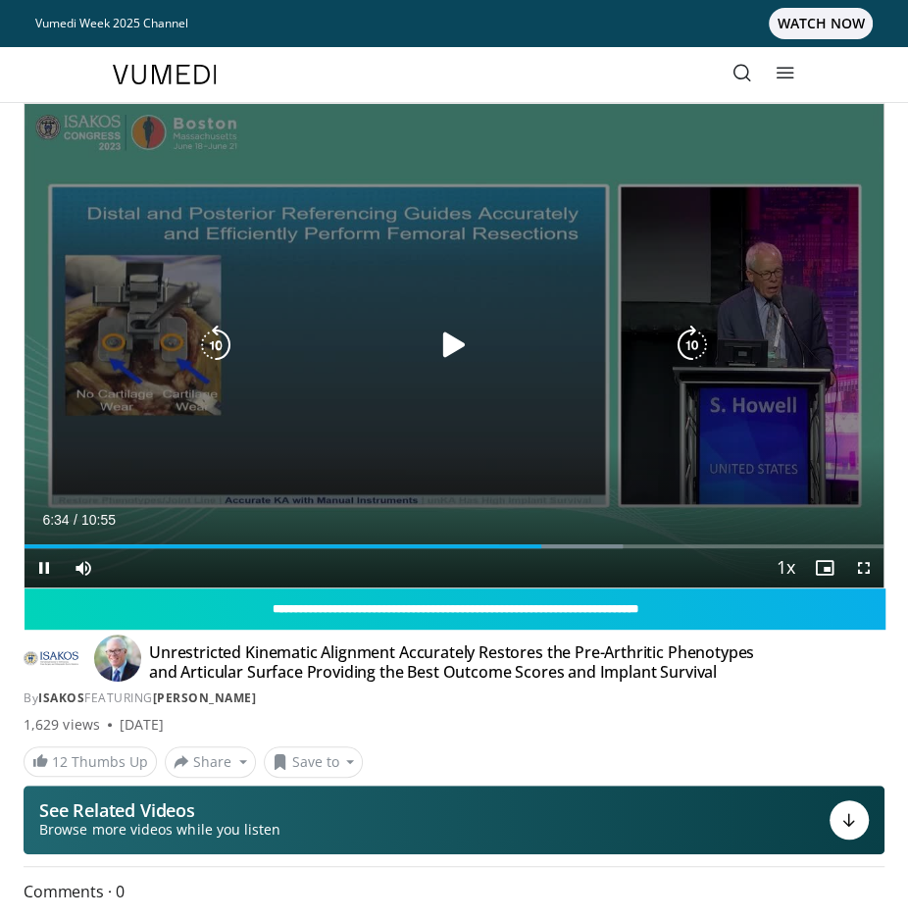
click at [458, 339] on icon "Video Player" at bounding box center [453, 344] width 39 height 39
